Goal: Check status: Check status

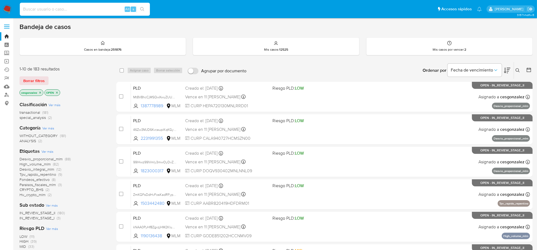
click at [55, 9] on input at bounding box center [85, 9] width 130 height 7
paste input "1977414613"
type input "1977414613"
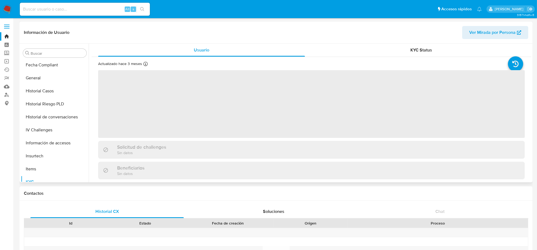
scroll to position [228, 0]
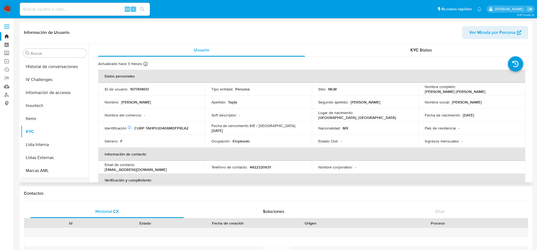
select select "10"
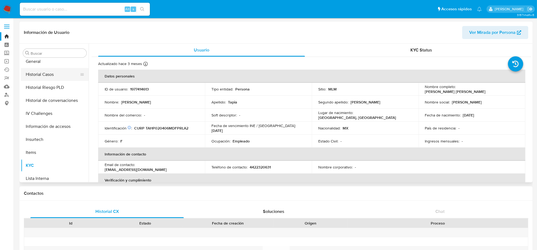
click at [48, 73] on button "Historial Casos" at bounding box center [52, 74] width 63 height 13
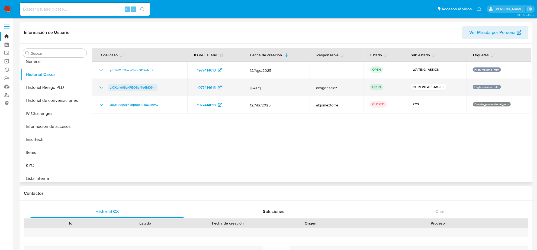
click at [144, 89] on span "zXjKgrw0SgkPBO8sf4e6M06m" at bounding box center [132, 87] width 45 height 7
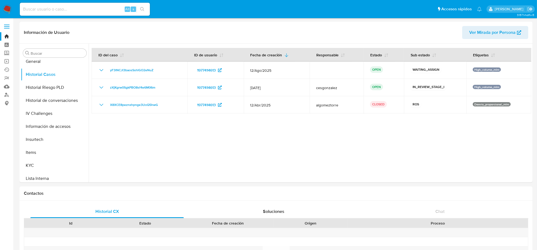
click at [68, 12] on input at bounding box center [85, 9] width 130 height 7
paste input "1977414613"
click at [39, 5] on div "1977414613 Alt s" at bounding box center [85, 9] width 130 height 13
click at [39, 6] on input "1977414613" at bounding box center [85, 9] width 130 height 7
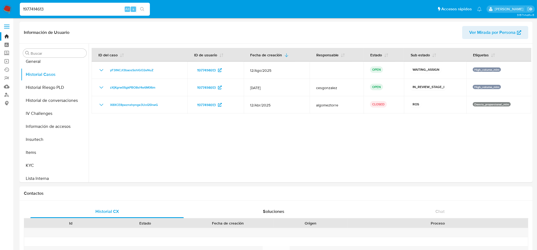
click at [40, 8] on input "1977414613" at bounding box center [85, 9] width 130 height 7
paste input "318310387"
type input "318310387"
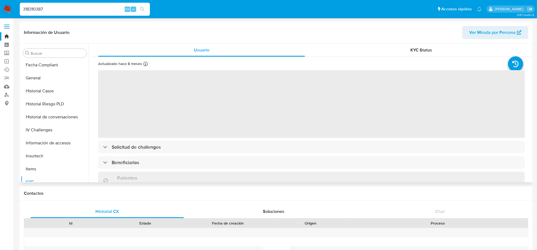
scroll to position [228, 0]
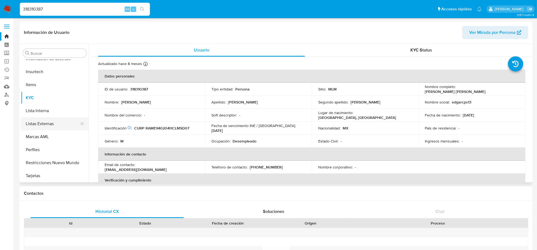
select select "10"
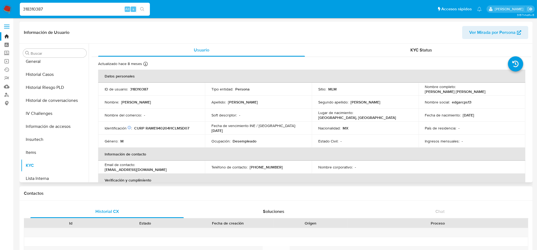
scroll to position [127, 0]
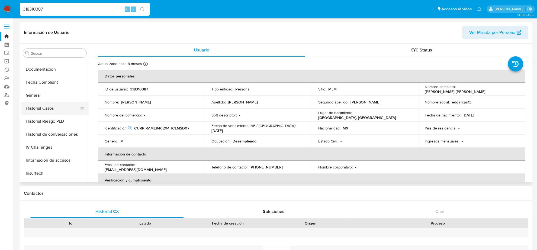
click at [51, 112] on button "Historial Casos" at bounding box center [52, 108] width 63 height 13
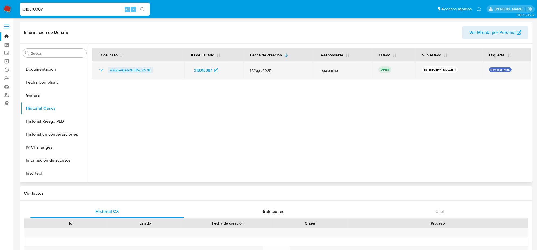
click at [118, 70] on span "a5KZxu4g4Jn9strRryJ6Y7lK" at bounding box center [130, 70] width 41 height 7
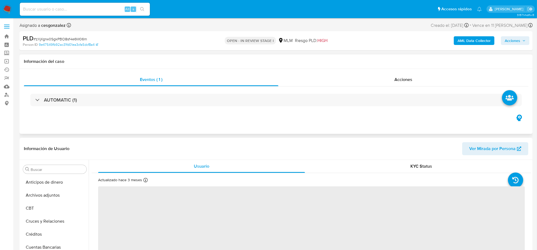
scroll to position [228, 0]
click at [408, 79] on span "Acciones" at bounding box center [403, 79] width 18 height 6
select select "10"
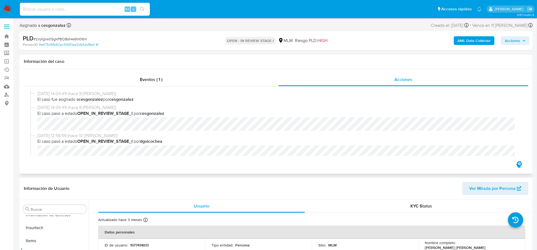
scroll to position [18, 0]
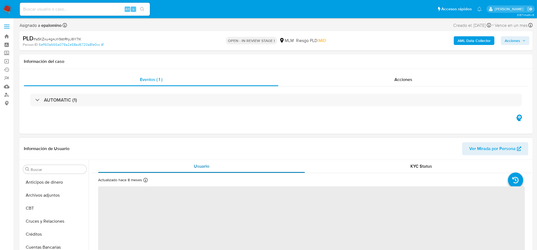
scroll to position [228, 0]
select select "10"
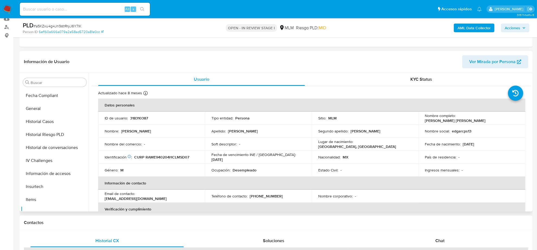
scroll to position [127, 0]
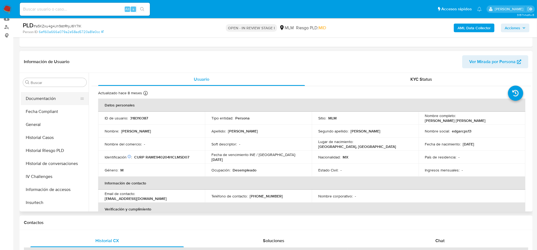
click at [42, 98] on button "Documentación" at bounding box center [52, 98] width 63 height 13
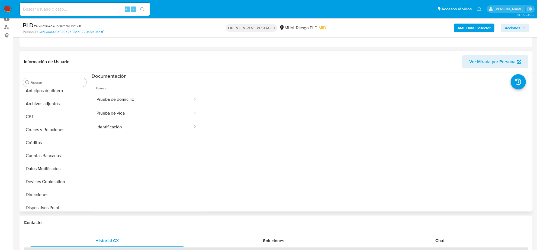
scroll to position [0, 0]
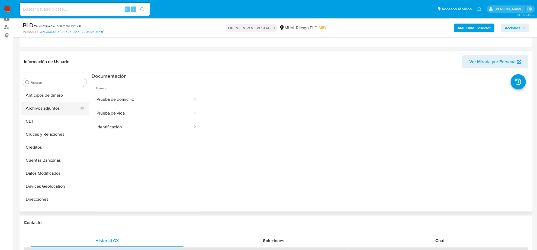
click at [53, 113] on button "Archivos adjuntos" at bounding box center [52, 108] width 63 height 13
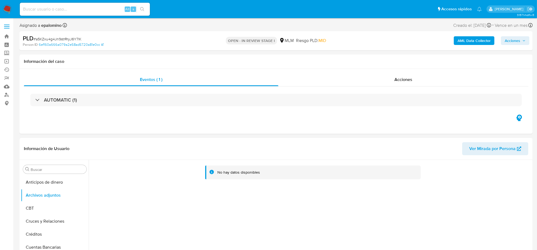
click at [521, 41] on span "Acciones" at bounding box center [515, 41] width 21 height 8
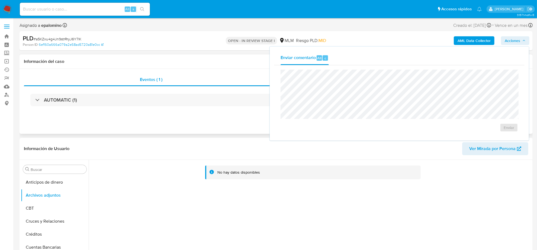
click at [201, 121] on div "Eventos ( 1 ) Acciones AUTOMATIC (1)" at bounding box center [276, 101] width 513 height 65
